Goal: Task Accomplishment & Management: Complete application form

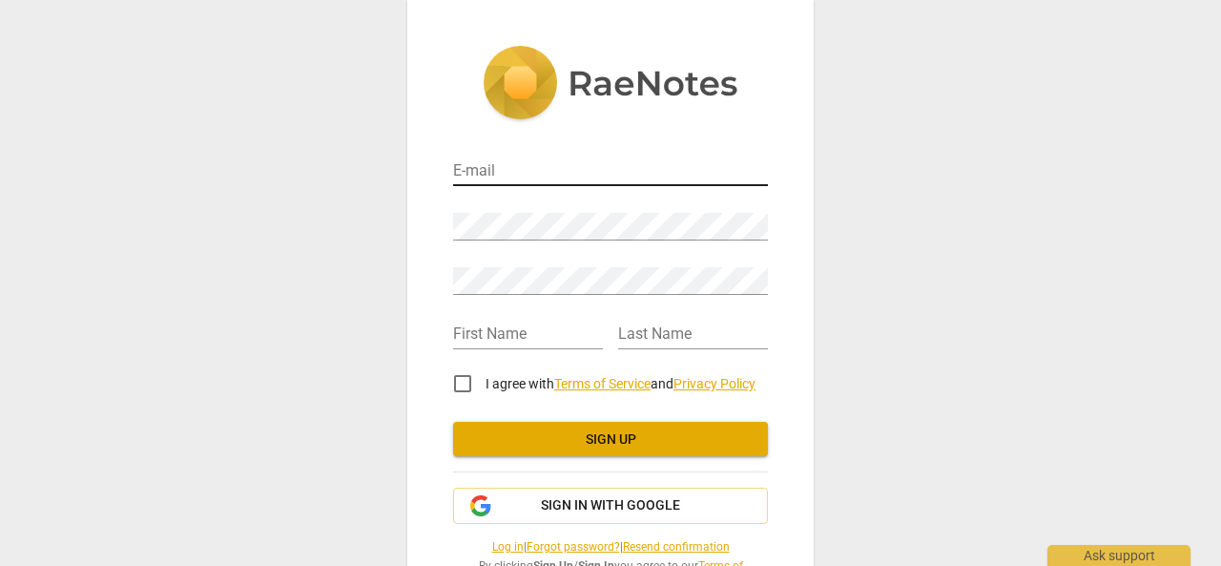
click at [479, 173] on input "email" at bounding box center [610, 172] width 315 height 28
type input "[EMAIL_ADDRESS][DOMAIN_NAME]"
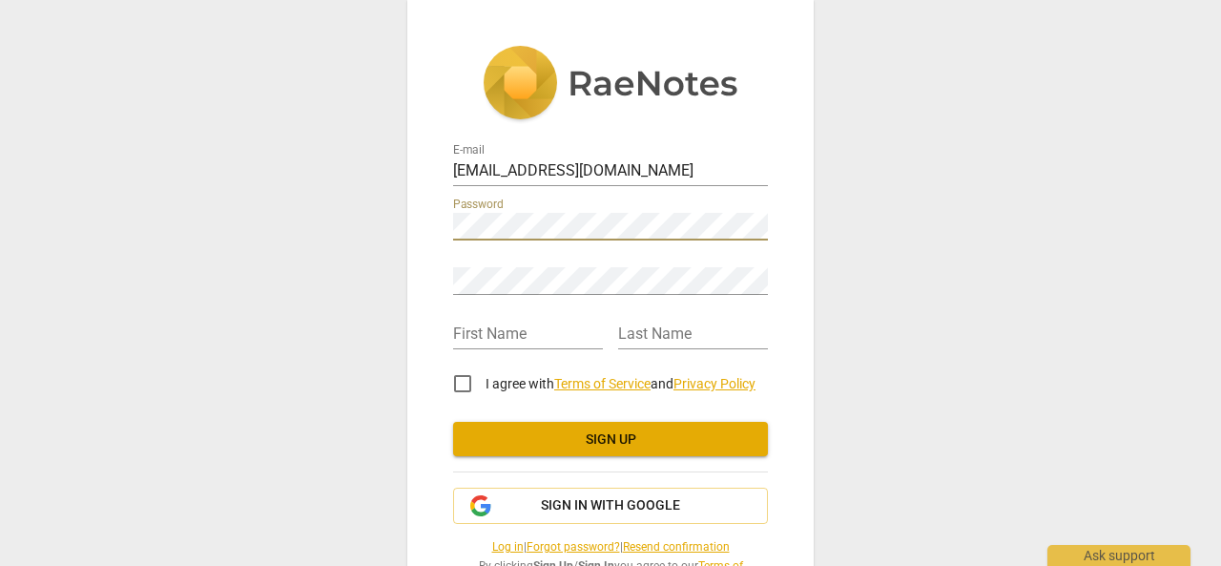
click at [407, 222] on div "E-mail [EMAIL_ADDRESS][DOMAIN_NAME] Password Retype Password First Name Last Na…" at bounding box center [610, 317] width 406 height 635
click at [461, 335] on input "text" at bounding box center [528, 335] width 150 height 28
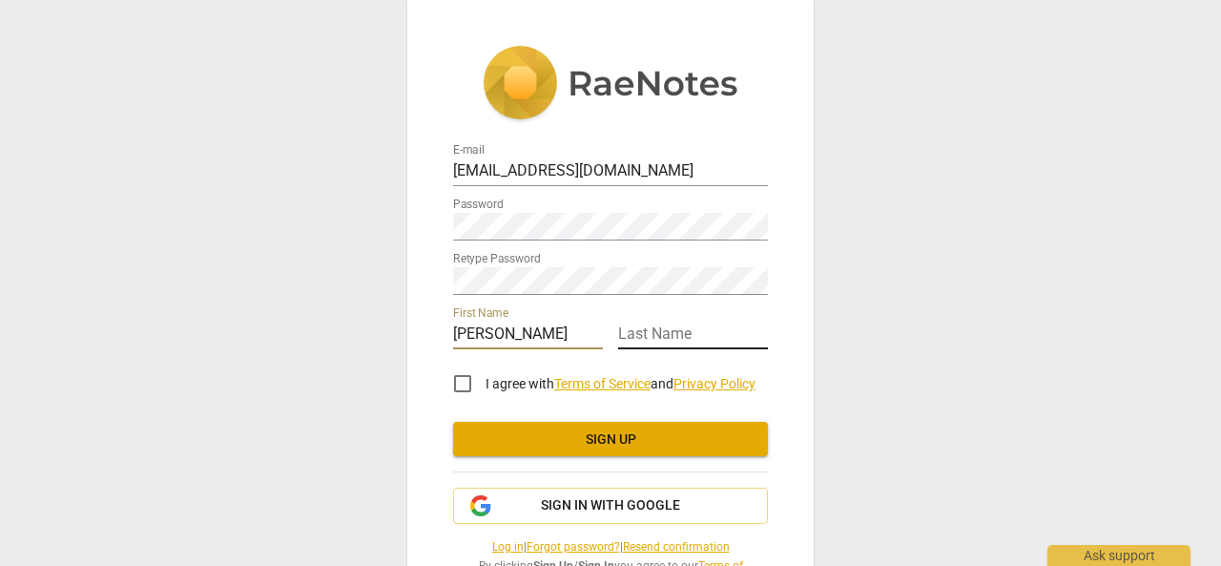
type input "[PERSON_NAME]"
click at [630, 338] on input "text" at bounding box center [693, 335] width 150 height 28
type input "[PERSON_NAME]"
click at [461, 381] on input "I agree with Terms of Service and Privacy Policy" at bounding box center [463, 384] width 46 height 46
checkbox input "true"
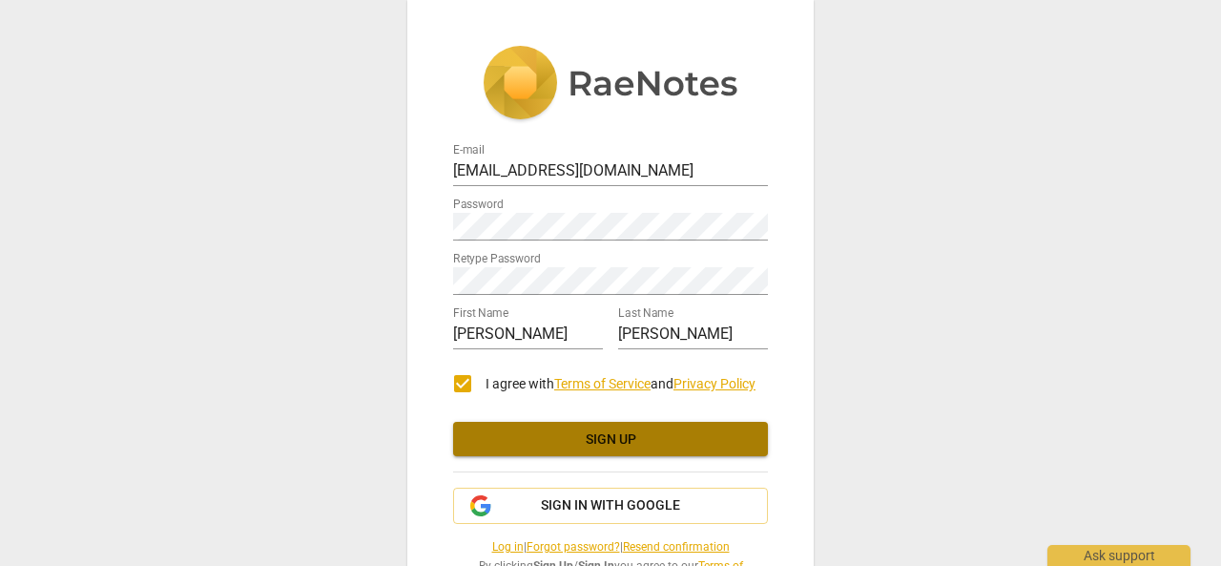
click at [631, 440] on span "Sign up" at bounding box center [610, 439] width 284 height 19
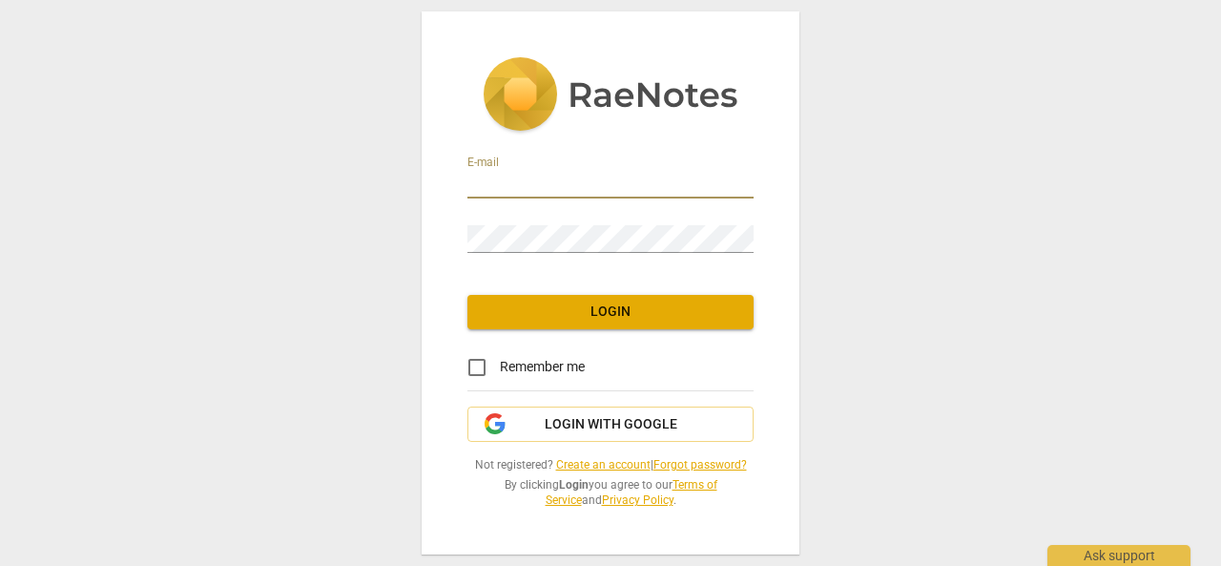
click at [482, 182] on input "email" at bounding box center [610, 185] width 286 height 28
type input "[EMAIL_ADDRESS][DOMAIN_NAME]"
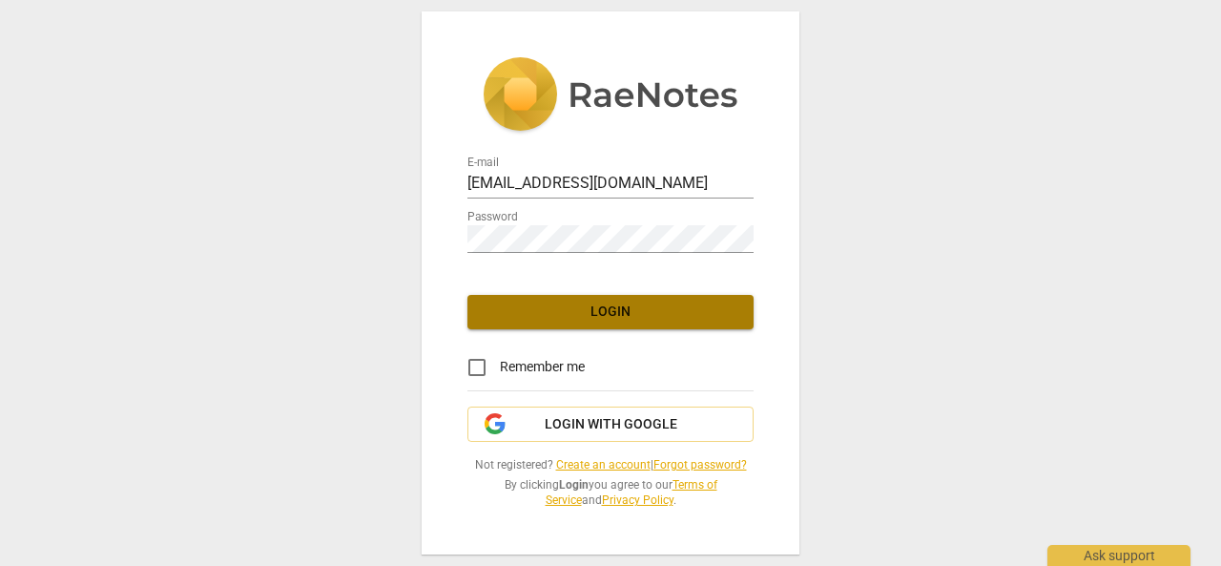
click at [640, 312] on span "Login" at bounding box center [611, 311] width 256 height 19
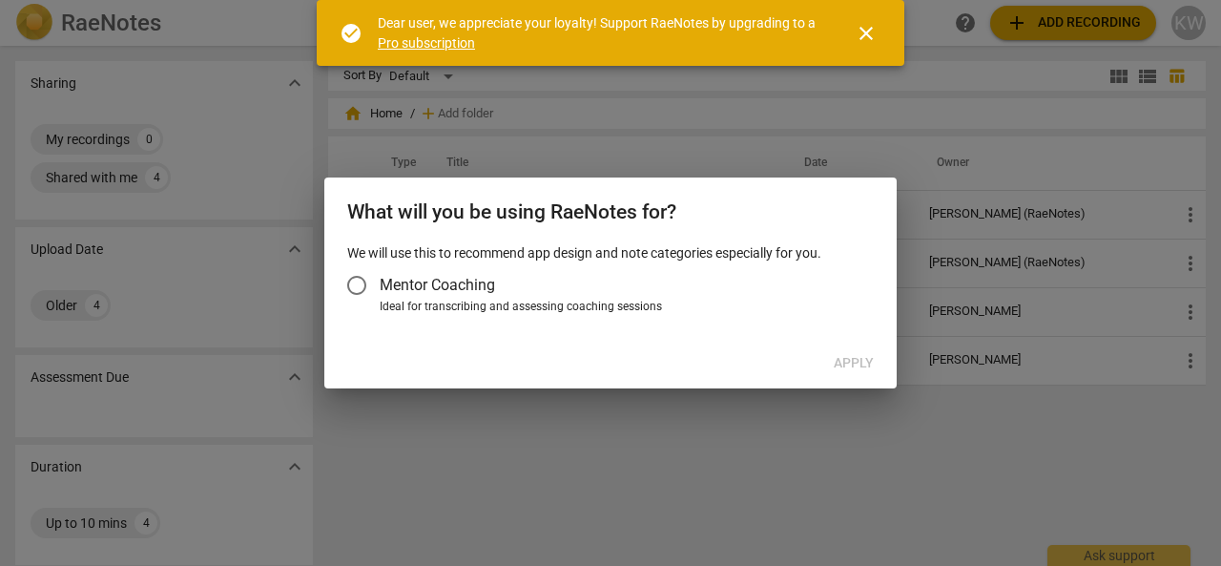
click at [361, 285] on input "Mentor Coaching" at bounding box center [357, 285] width 46 height 46
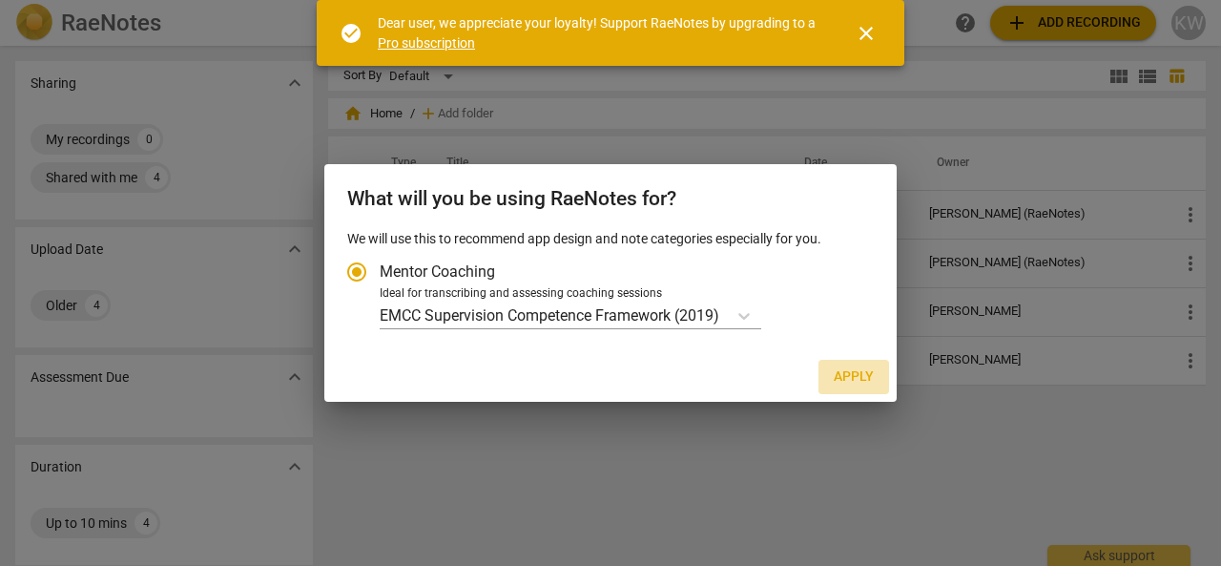
click at [847, 379] on span "Apply" at bounding box center [854, 376] width 40 height 19
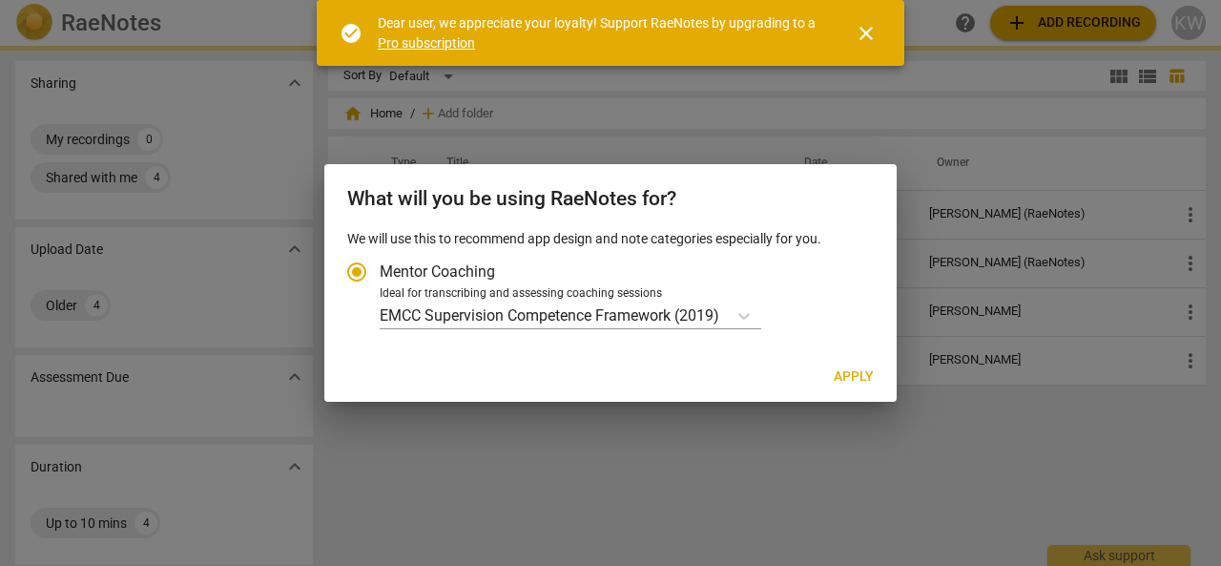
radio input "false"
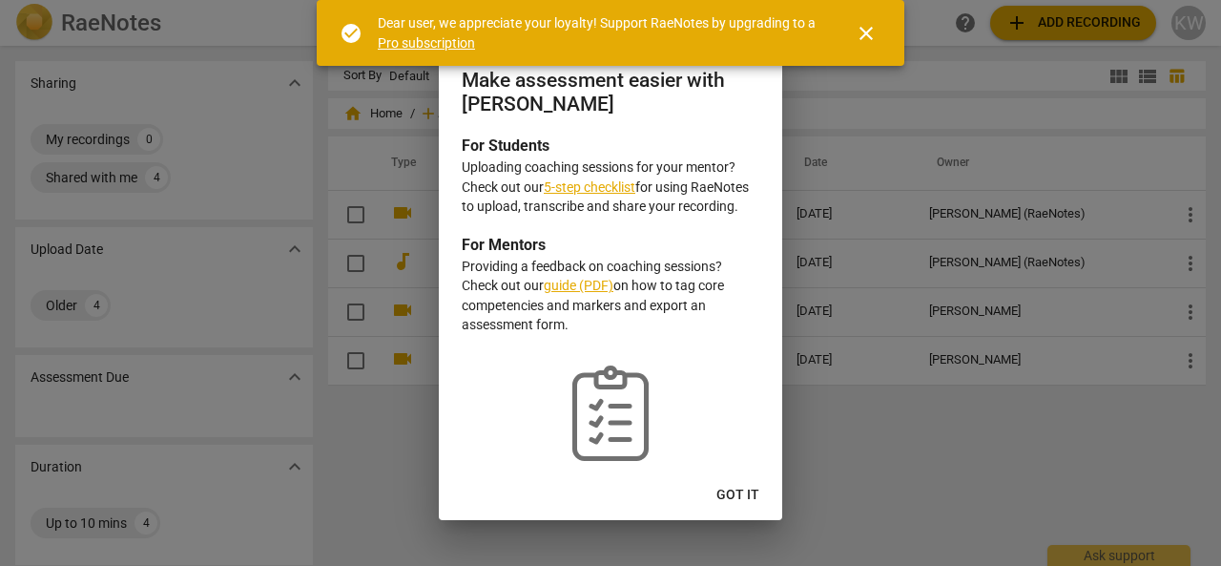
click at [586, 89] on h2 "Make assessment easier with RaeNotes" at bounding box center [611, 92] width 298 height 47
drag, startPoint x: 752, startPoint y: 93, endPoint x: 713, endPoint y: 125, distance: 50.1
click at [713, 125] on div "Make assessment easier with RaeNotes" at bounding box center [610, 90] width 343 height 89
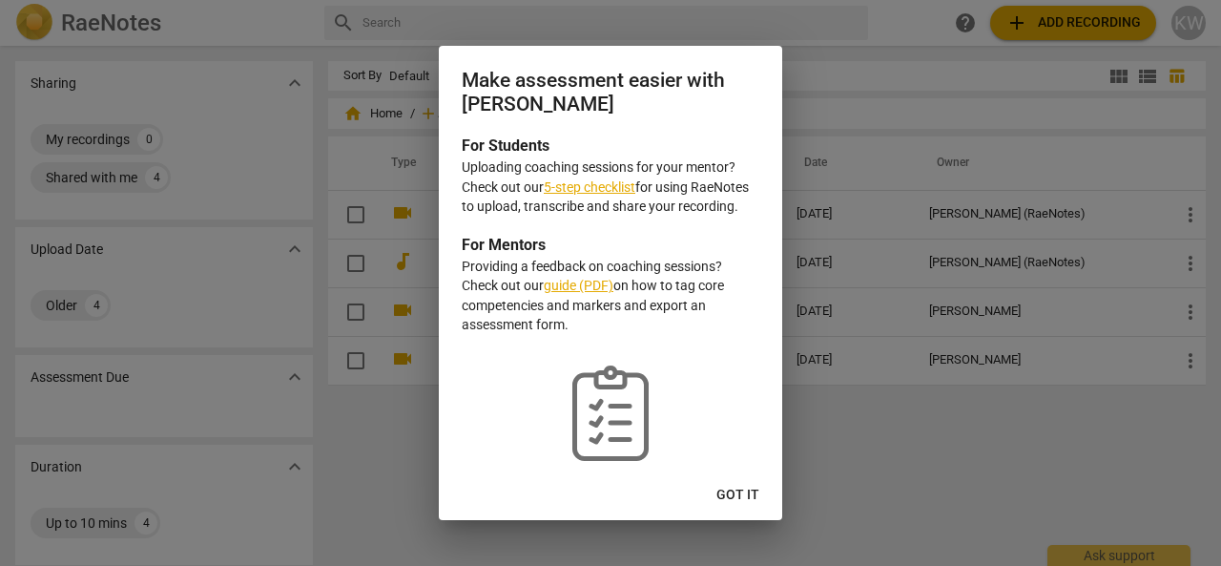
click at [592, 188] on link "5-step checklist" at bounding box center [590, 186] width 92 height 15
click at [581, 293] on link "guide (PDF)" at bounding box center [579, 285] width 70 height 15
